Goal: Transaction & Acquisition: Purchase product/service

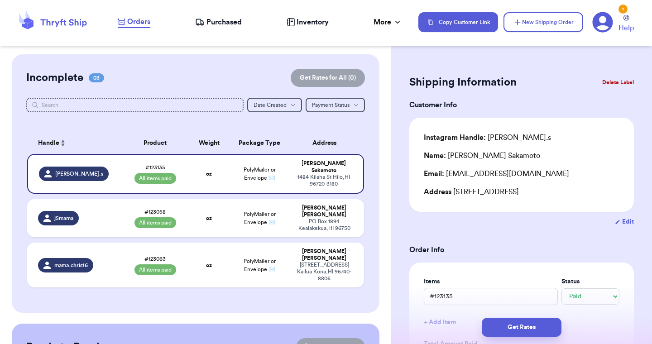
select select "paid"
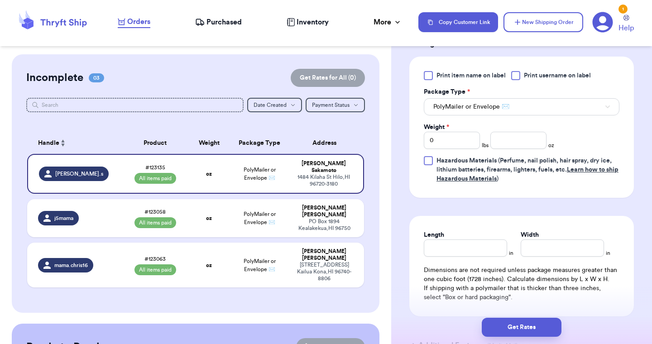
scroll to position [398, 0]
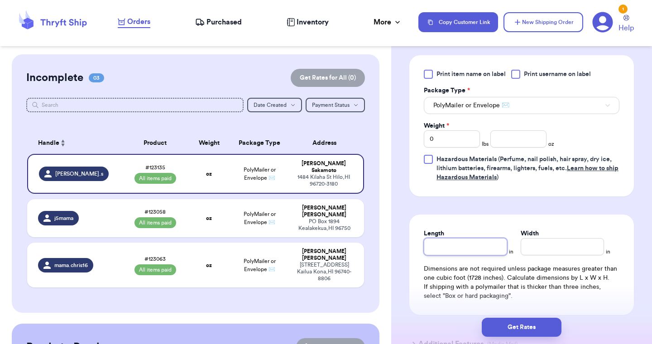
drag, startPoint x: 0, startPoint y: 0, endPoint x: 463, endPoint y: 252, distance: 527.2
click at [463, 252] on input "Length" at bounding box center [465, 246] width 83 height 17
type input "9"
type input "97"
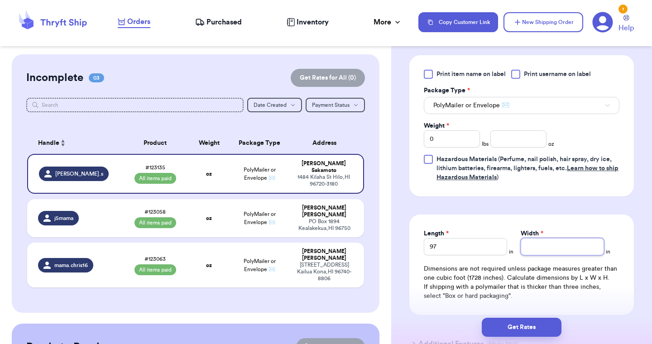
click at [555, 250] on input "Width *" at bounding box center [561, 246] width 83 height 17
type input "7"
click at [435, 252] on input "97" at bounding box center [465, 246] width 83 height 17
type input "9"
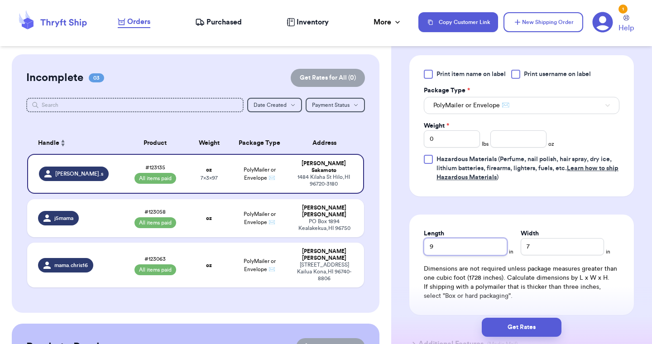
type input "9"
click at [517, 140] on input "number" at bounding box center [518, 138] width 56 height 17
type input "5.0"
click at [603, 208] on form "Shipping Information Delete Label Customer Info Instagram Handle: [PERSON_NAME]…" at bounding box center [521, 18] width 224 height 688
click at [192, 247] on td "oz" at bounding box center [209, 265] width 40 height 45
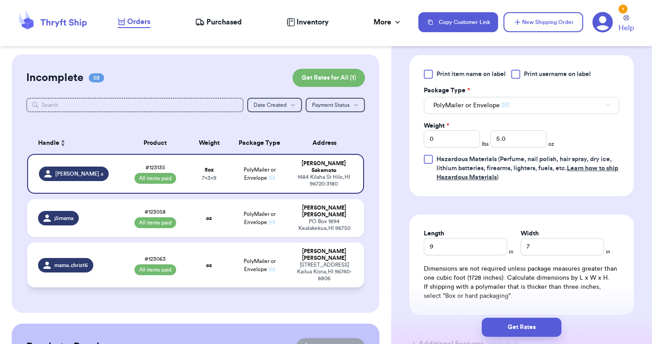
type input "#123063"
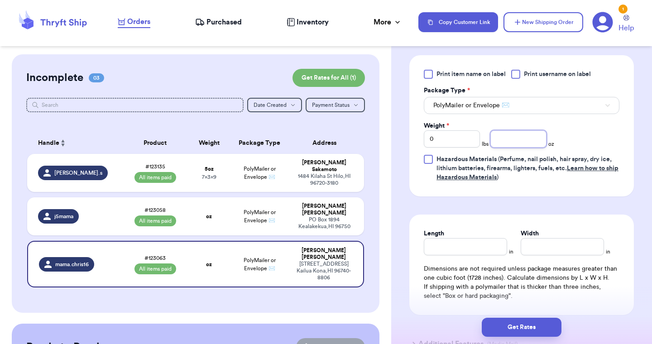
click at [515, 140] on input "number" at bounding box center [518, 138] width 56 height 17
type input "5.0"
click at [472, 254] on input "Length" at bounding box center [465, 246] width 83 height 17
type input "9"
click at [532, 248] on input "Width *" at bounding box center [561, 246] width 83 height 17
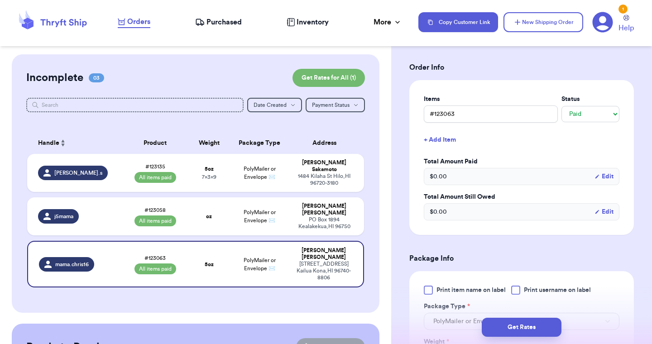
scroll to position [157, 0]
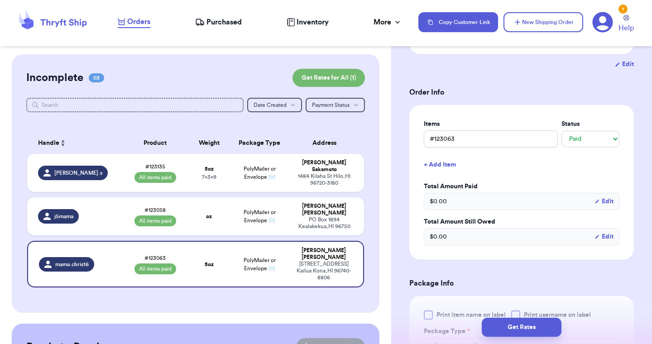
type input "7"
click at [584, 162] on button "+ Add Item" at bounding box center [521, 165] width 203 height 20
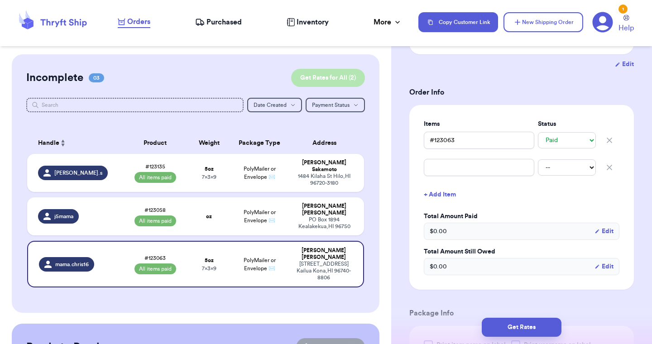
click at [340, 78] on button "Get Rates for All ( 2 )" at bounding box center [328, 78] width 74 height 18
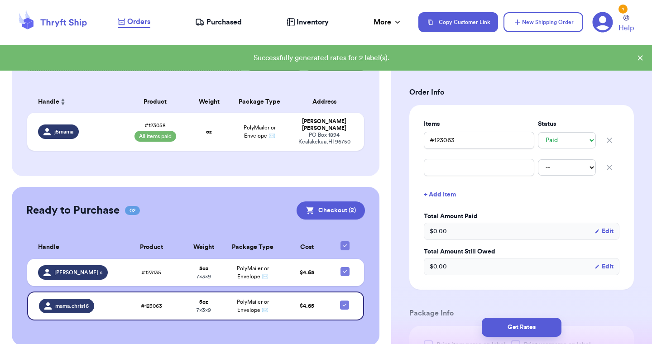
scroll to position [46, 0]
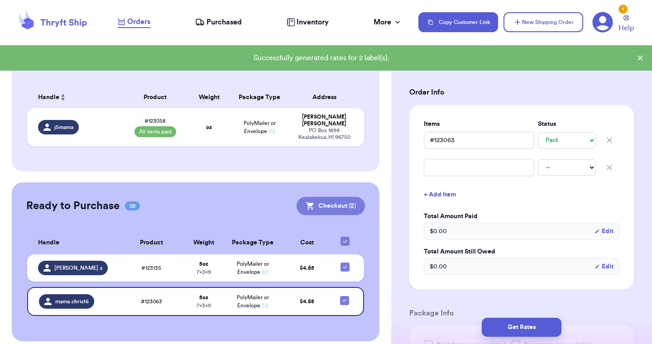
click at [338, 203] on button "Checkout ( 2 )" at bounding box center [330, 206] width 68 height 18
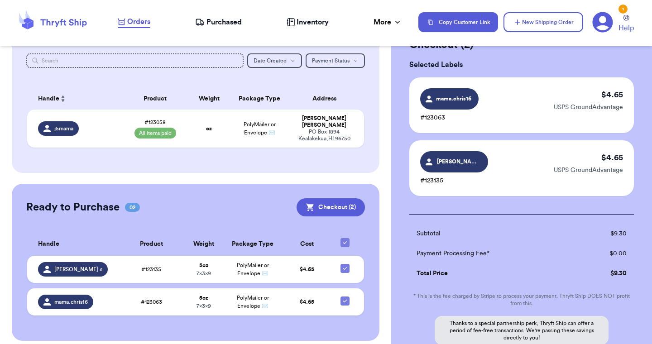
scroll to position [133, 0]
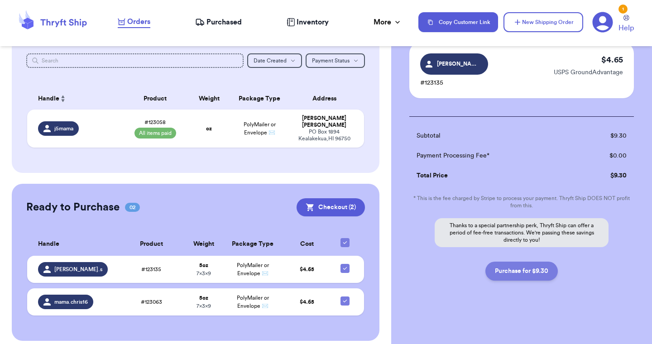
click at [531, 274] on button "Purchase for $9.30" at bounding box center [521, 271] width 72 height 19
checkbox input "false"
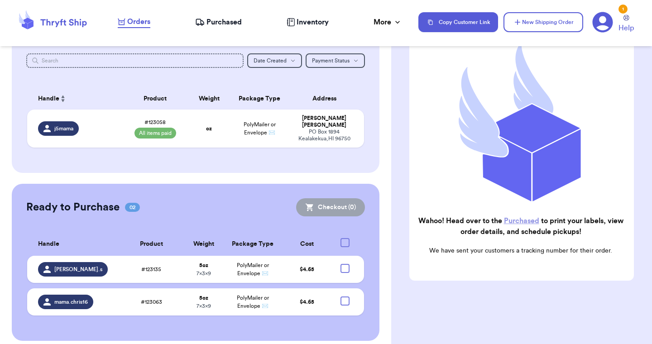
scroll to position [98, 0]
checkbox input "true"
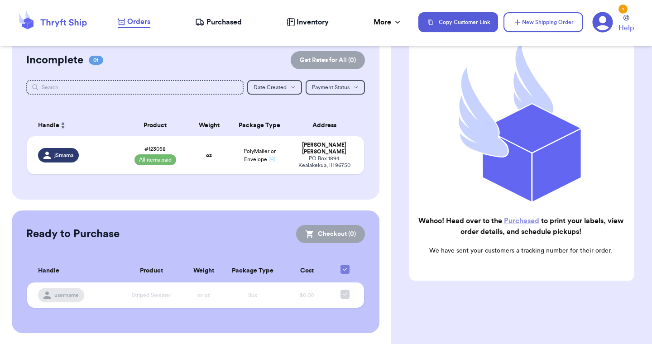
scroll to position [10, 0]
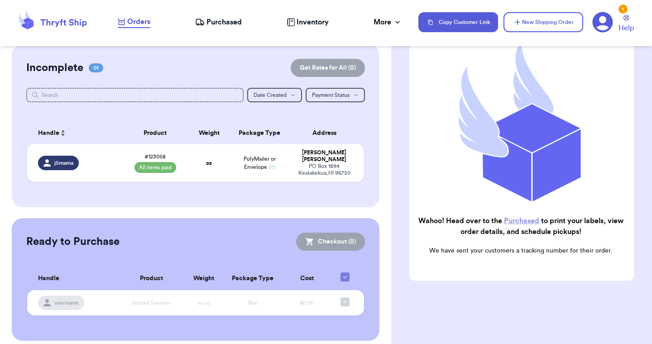
click at [235, 16] on div "Orders Purchased Inventory More Stats Completed Orders" at bounding box center [263, 22] width 291 height 12
click at [235, 19] on span "Purchased" at bounding box center [223, 22] width 35 height 11
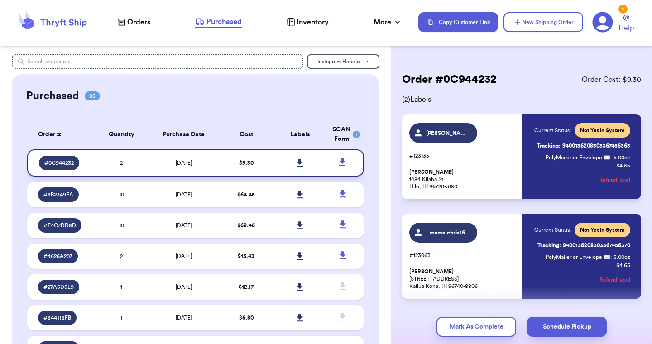
click at [300, 159] on icon at bounding box center [299, 163] width 6 height 8
